Goal: Transaction & Acquisition: Book appointment/travel/reservation

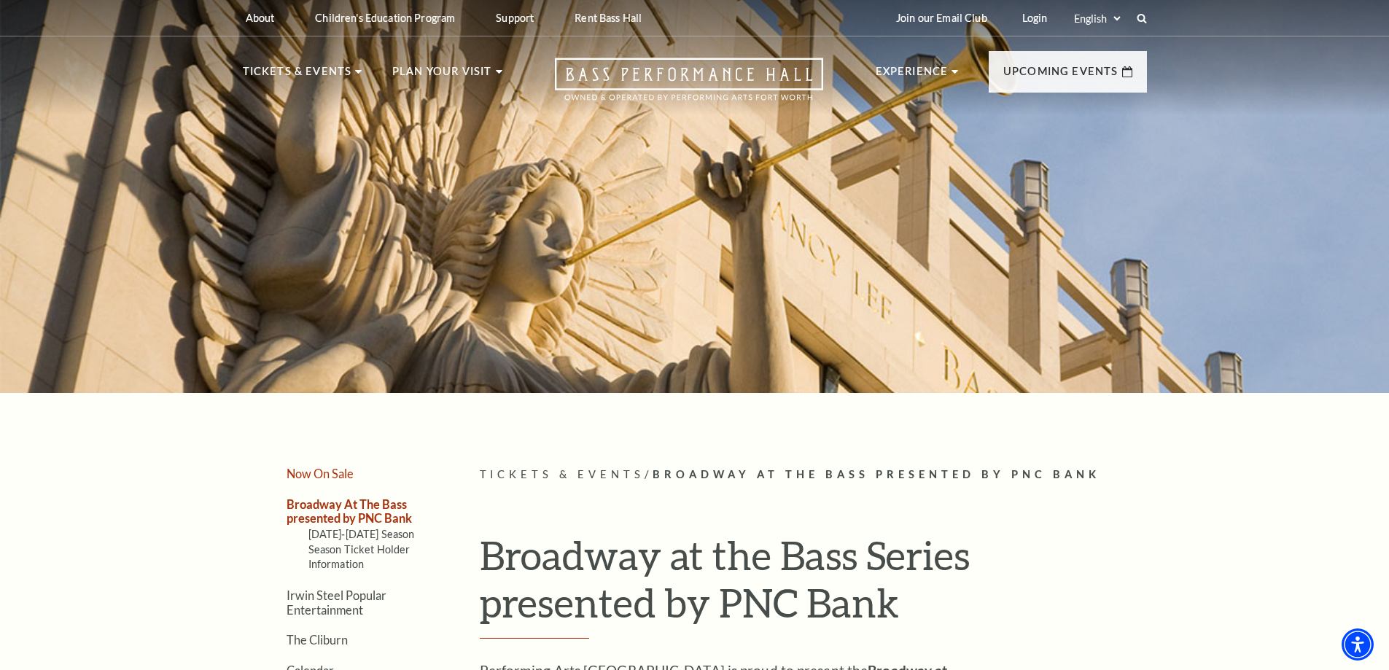
click at [327, 474] on link "Now On Sale" at bounding box center [320, 474] width 67 height 14
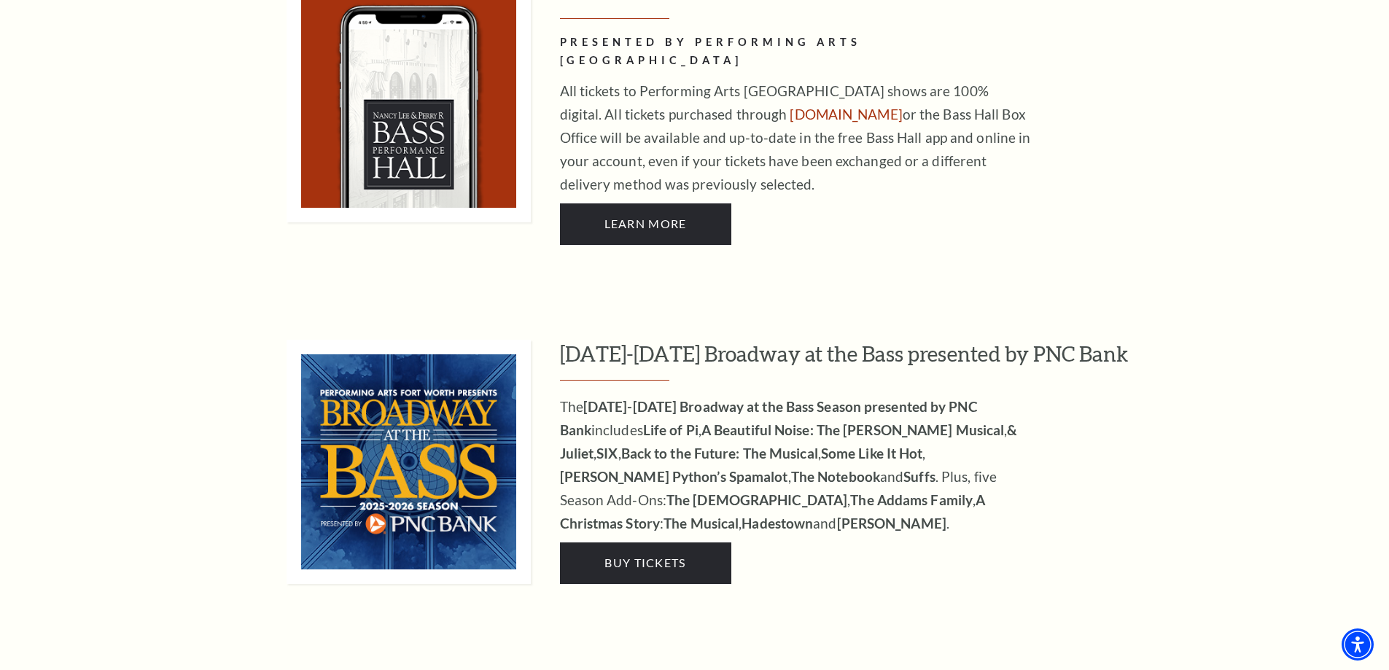
scroll to position [1459, 0]
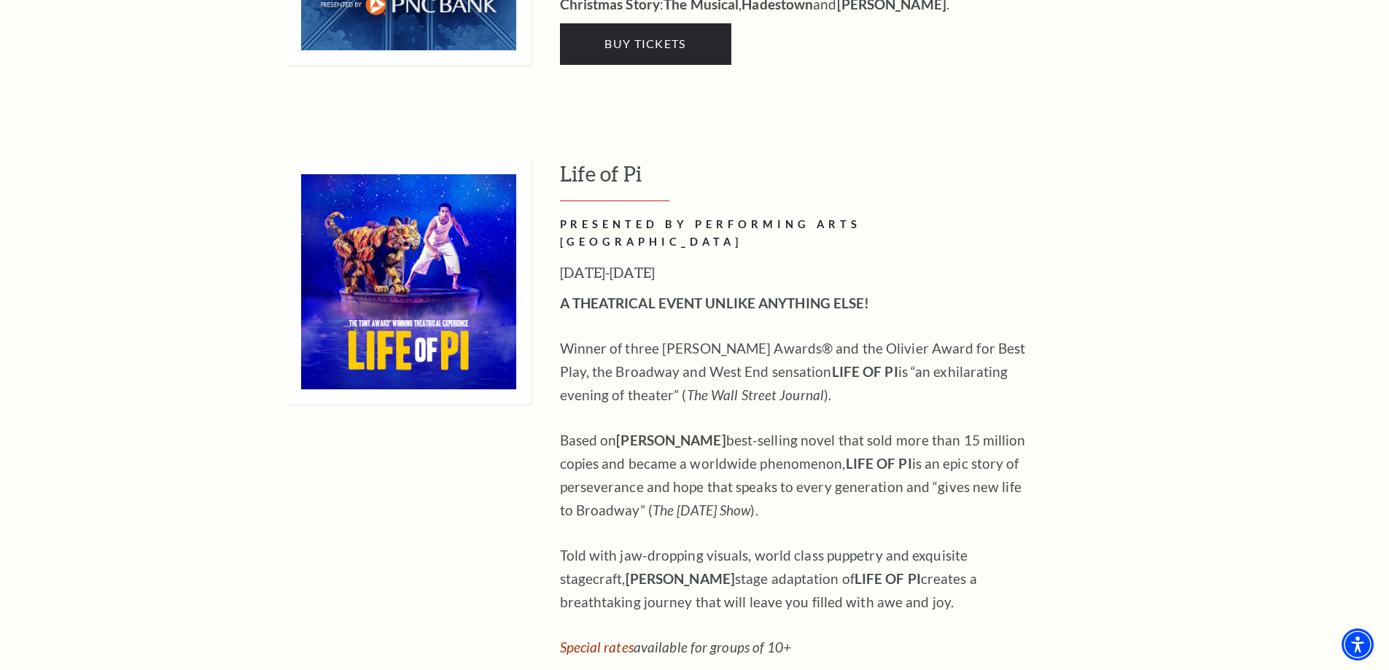
scroll to position [1532, 0]
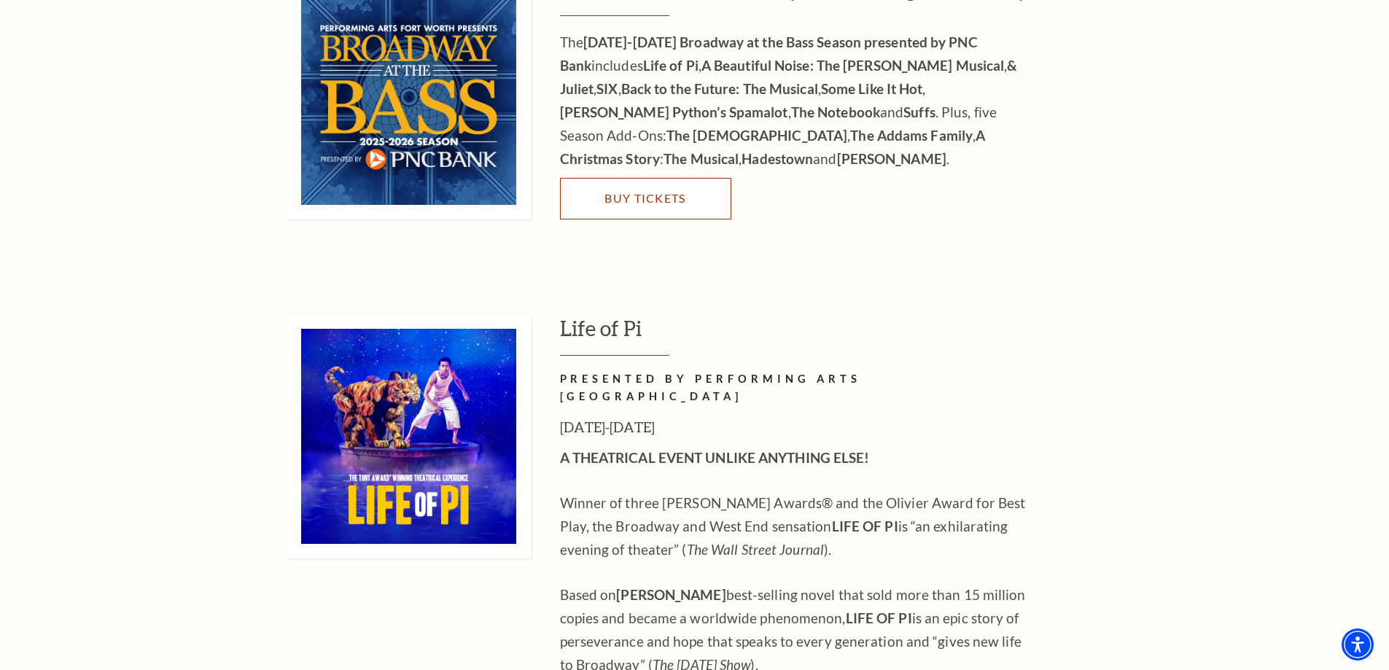
click at [662, 191] on span "Buy Tickets" at bounding box center [645, 198] width 81 height 14
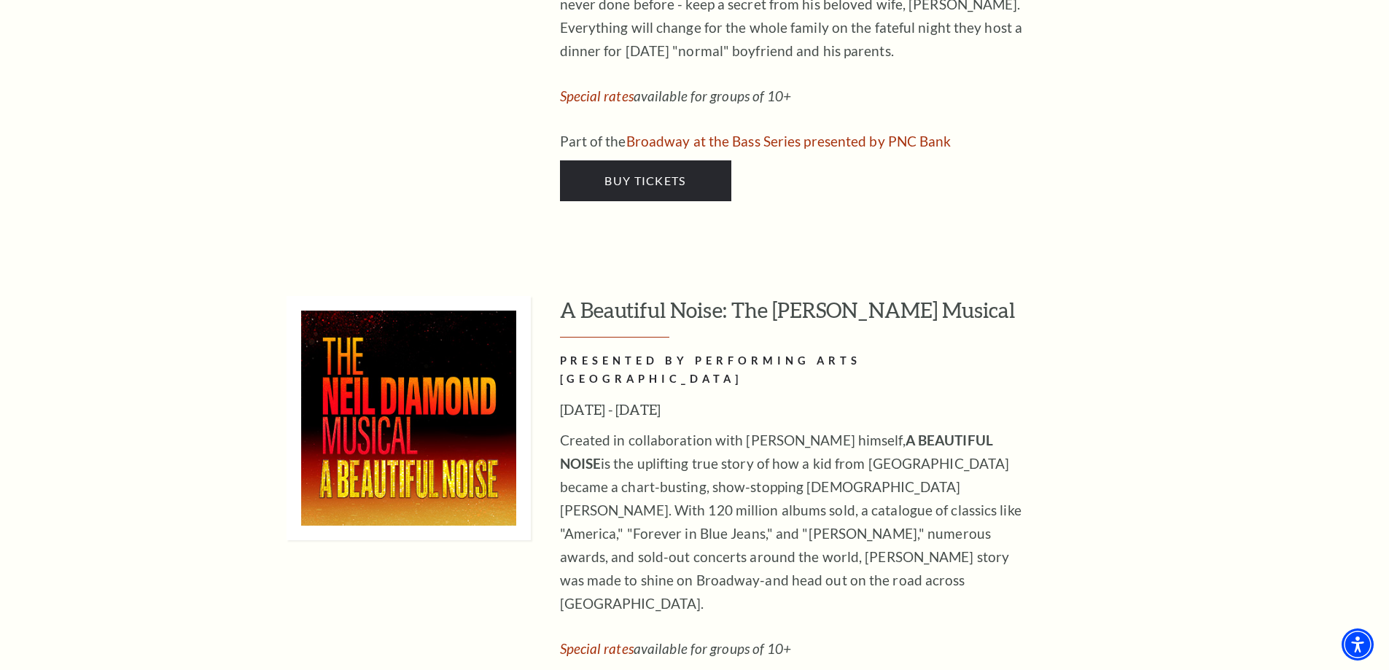
scroll to position [4155, 0]
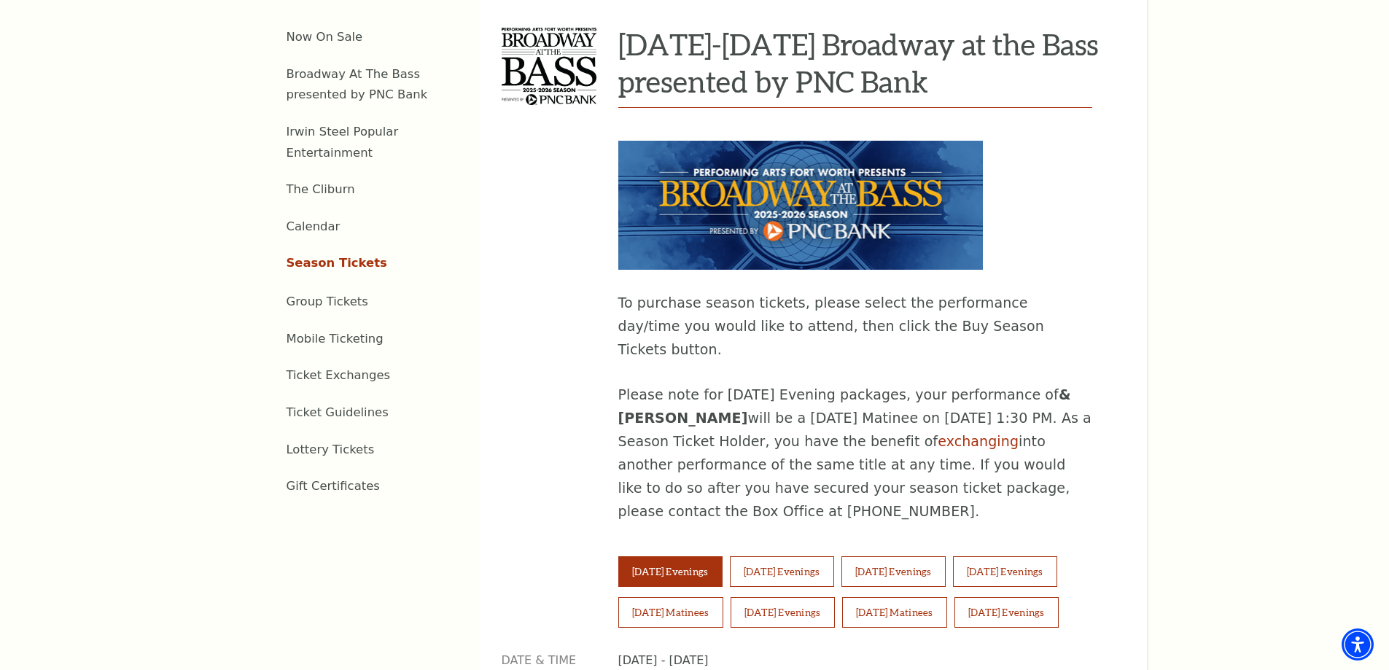
scroll to position [1021, 0]
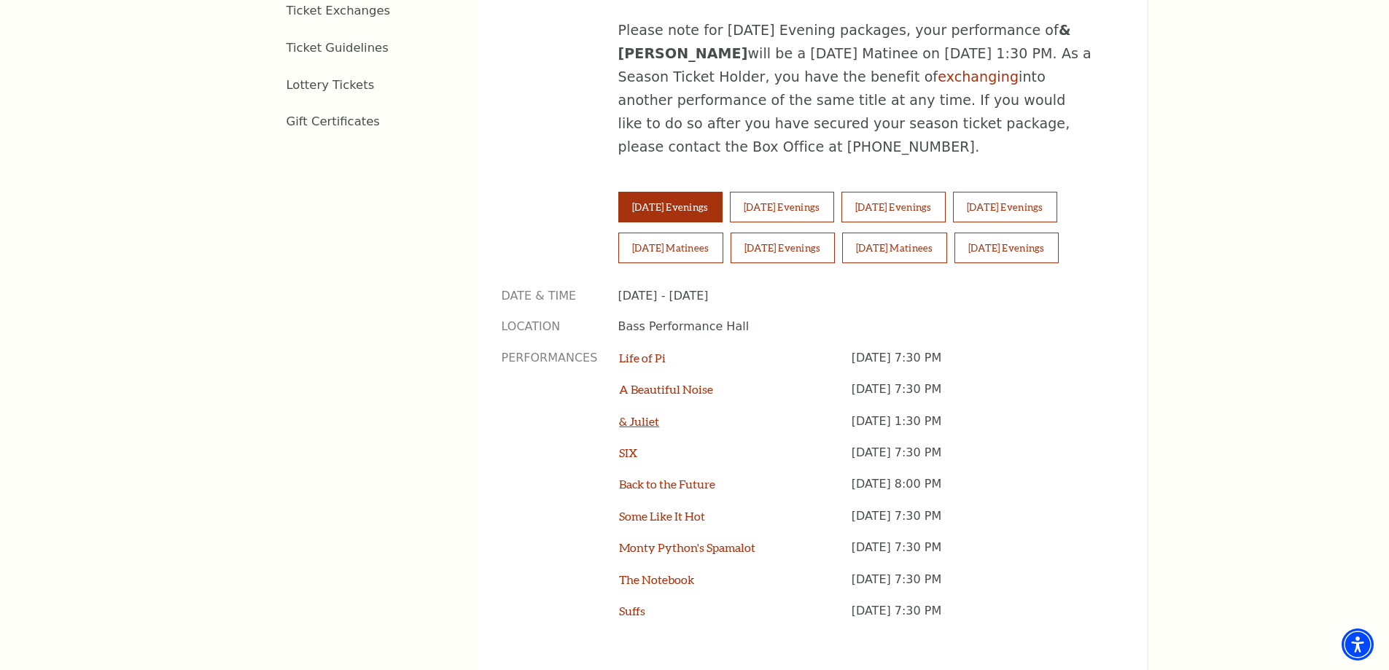
click at [639, 414] on link "& Juliet" at bounding box center [639, 421] width 40 height 14
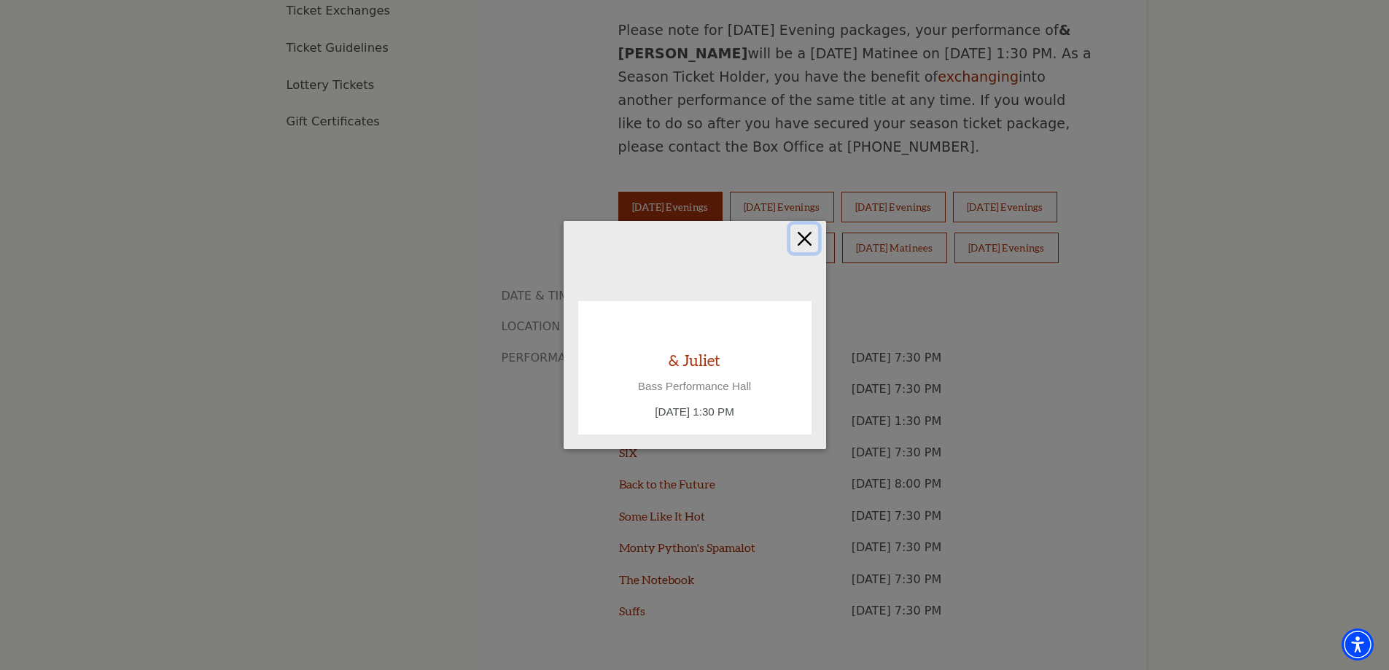
click at [802, 238] on button "Close" at bounding box center [805, 239] width 28 height 28
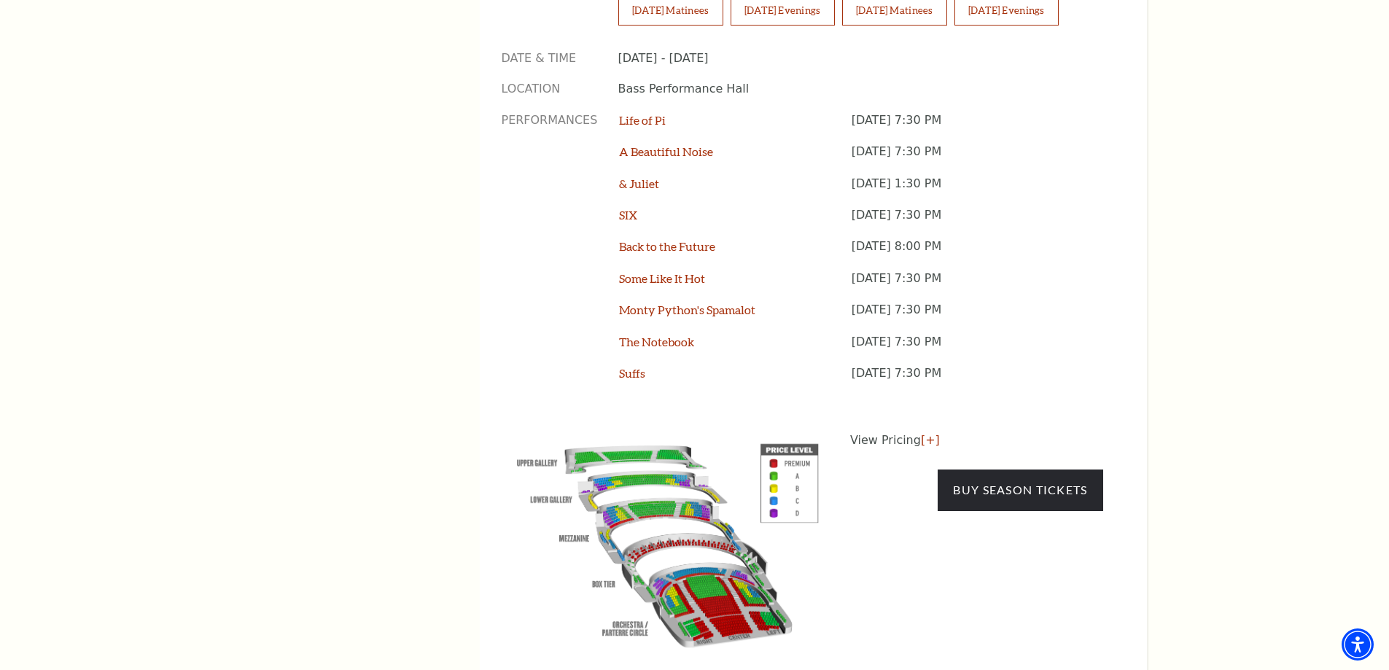
scroll to position [1094, 0]
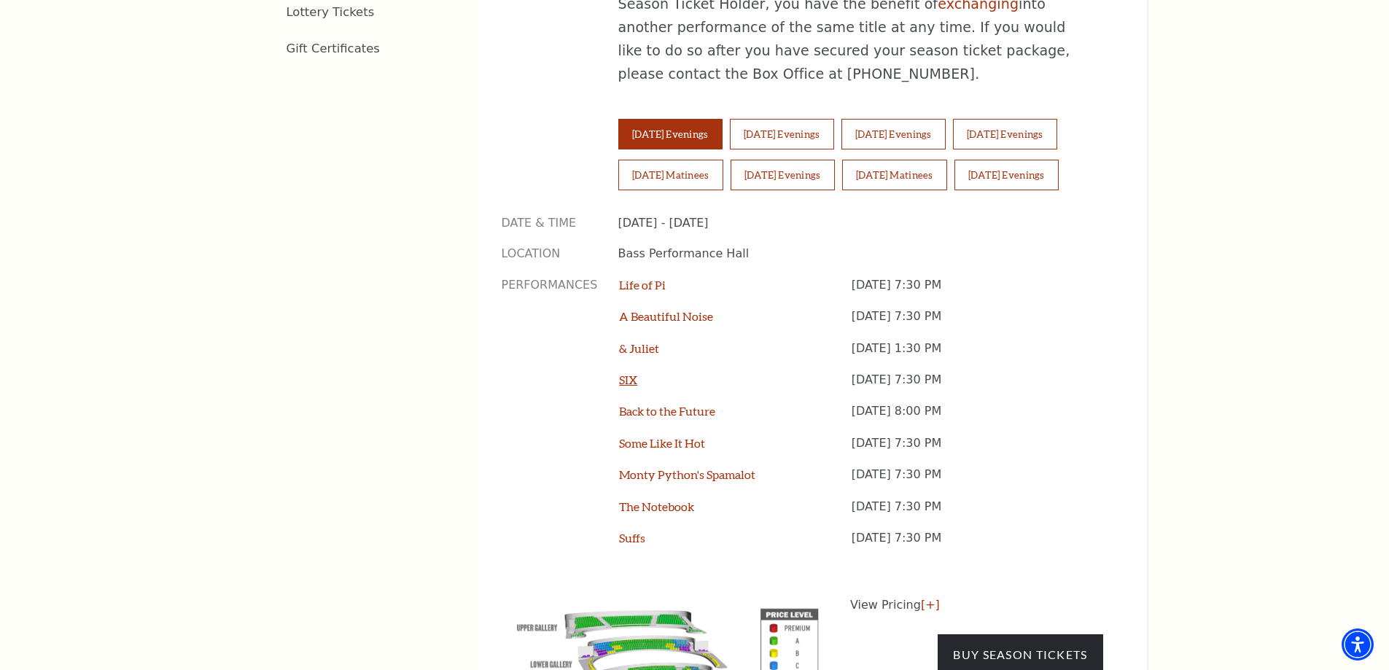
click at [621, 373] on link "SIX" at bounding box center [628, 380] width 18 height 14
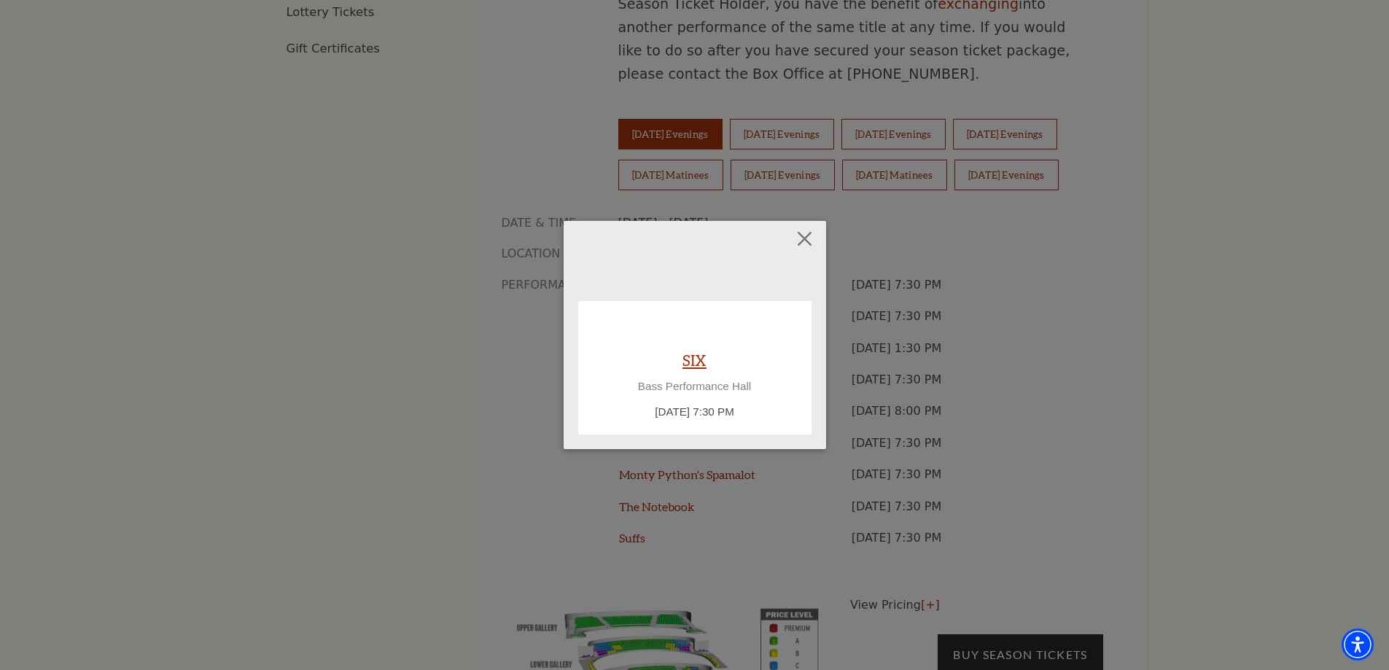
click at [690, 358] on link "SIX" at bounding box center [695, 360] width 24 height 20
click at [708, 418] on p "[DATE] 7:30 PM" at bounding box center [695, 412] width 204 height 17
click at [796, 250] on button "Close" at bounding box center [805, 239] width 28 height 28
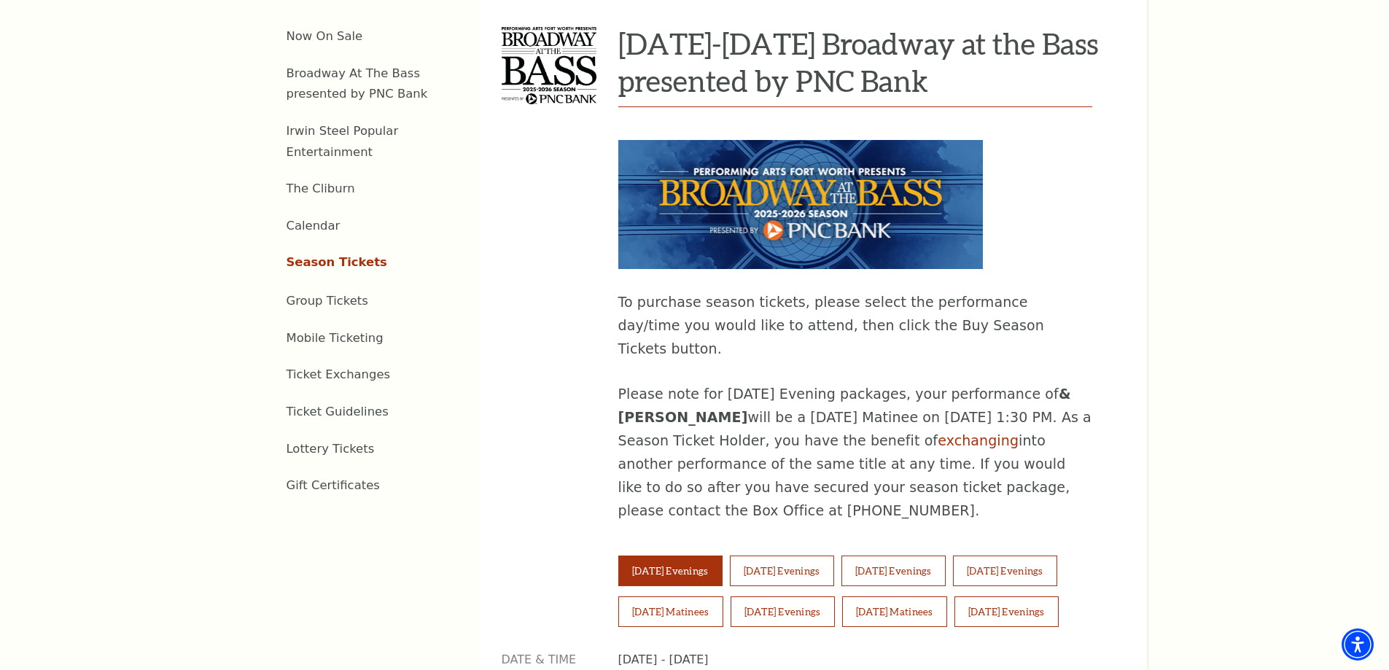
scroll to position [656, 0]
